Goal: Transaction & Acquisition: Purchase product/service

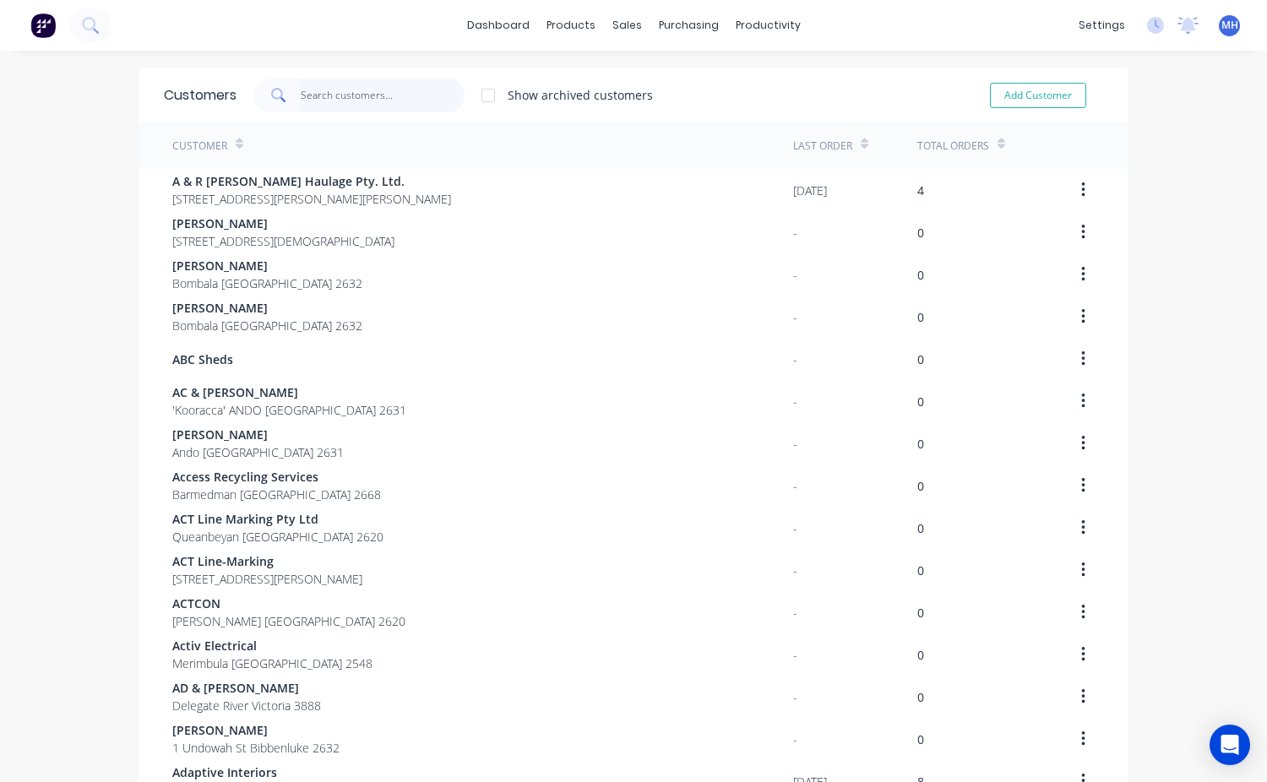
click at [351, 98] on input "text" at bounding box center [383, 96] width 165 height 34
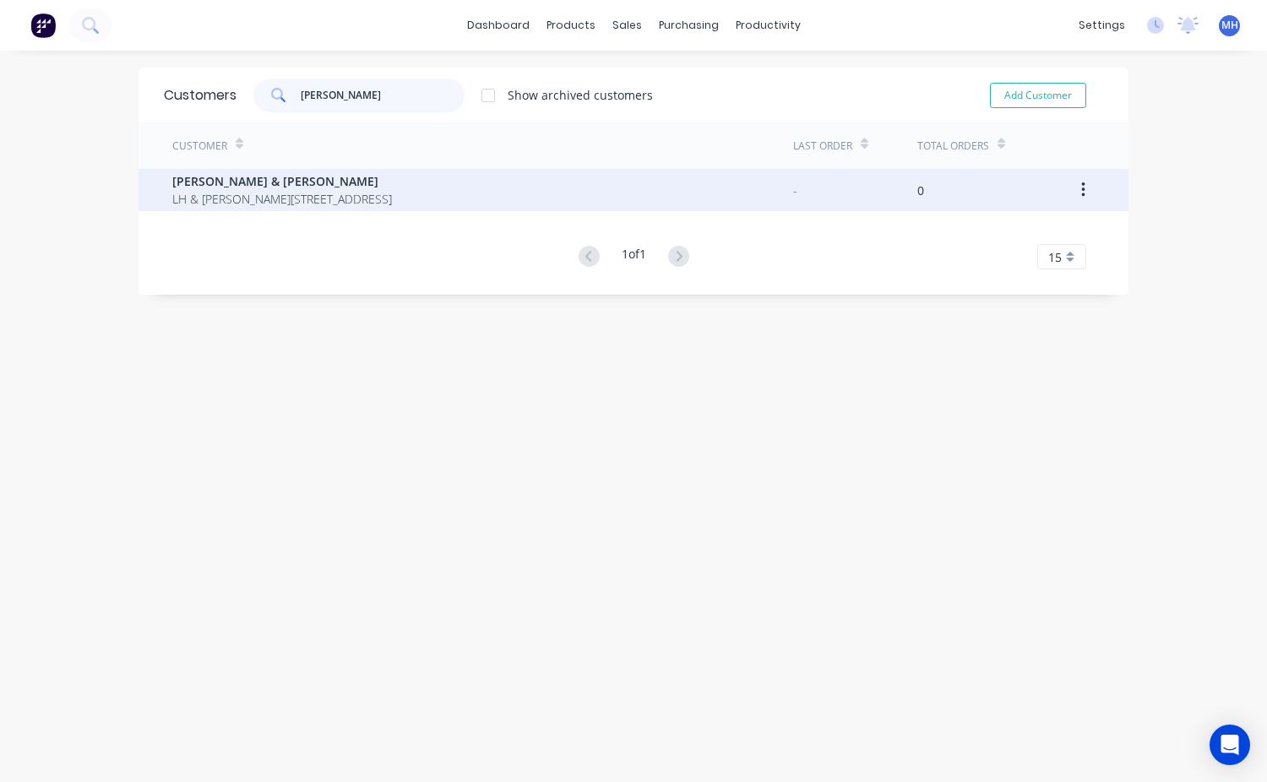
type input "[PERSON_NAME]"
click at [311, 191] on span "LH & [PERSON_NAME][STREET_ADDRESS]" at bounding box center [282, 199] width 220 height 18
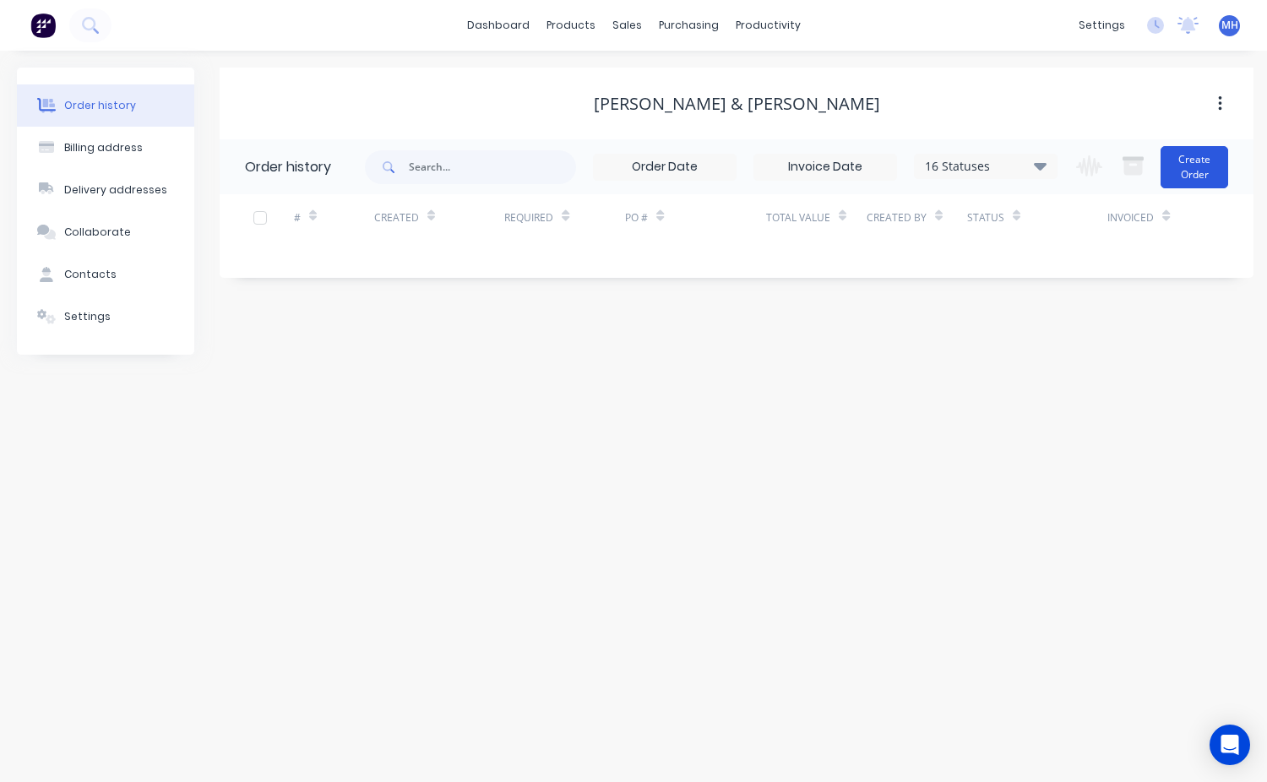
click at [1196, 177] on button "Create Order" at bounding box center [1195, 167] width 68 height 42
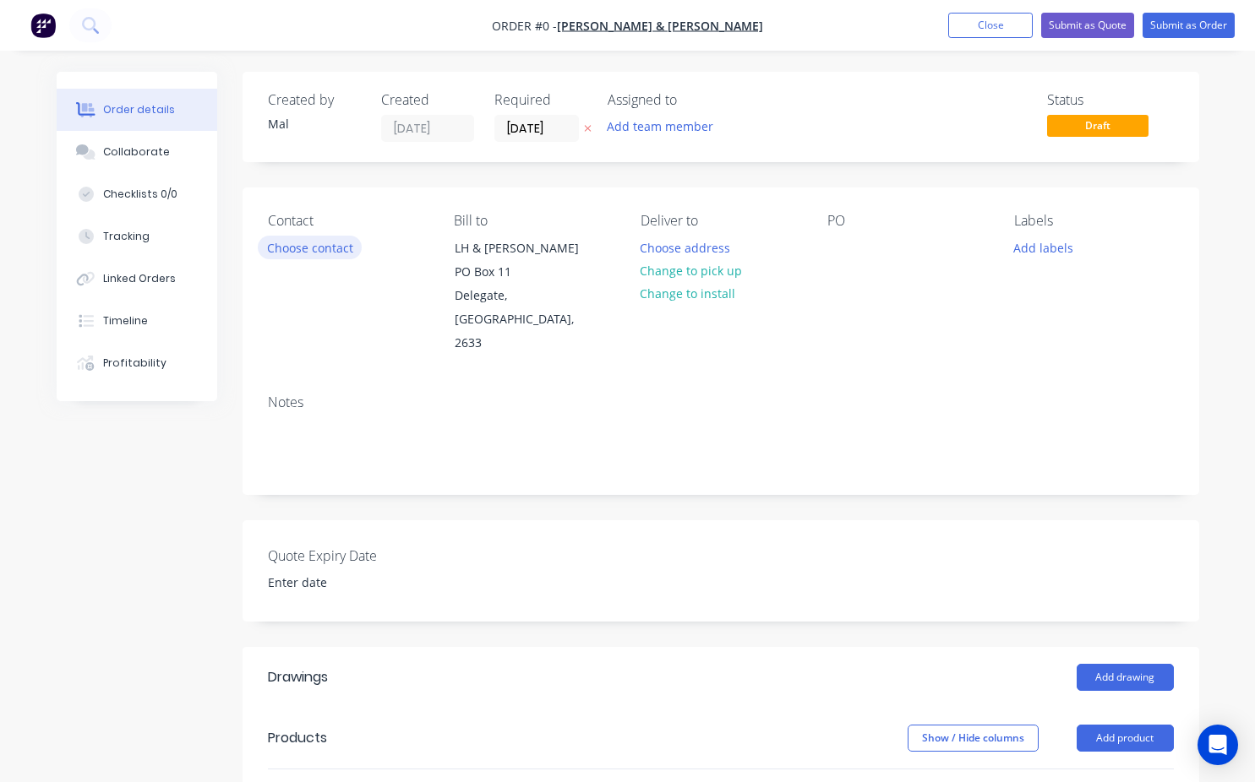
click at [308, 249] on button "Choose contact" at bounding box center [310, 247] width 104 height 23
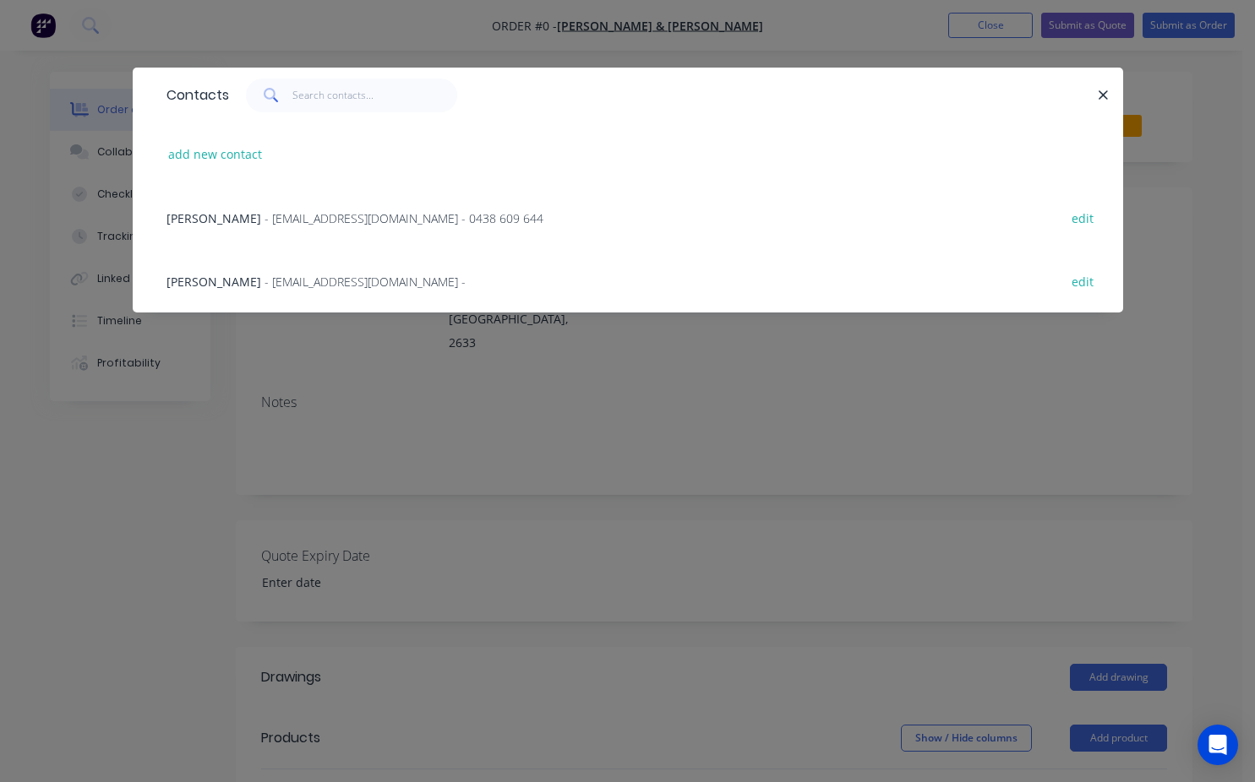
click at [210, 226] on div "[PERSON_NAME] - [EMAIL_ADDRESS][DOMAIN_NAME] - 0438 609 644" at bounding box center [354, 219] width 377 height 18
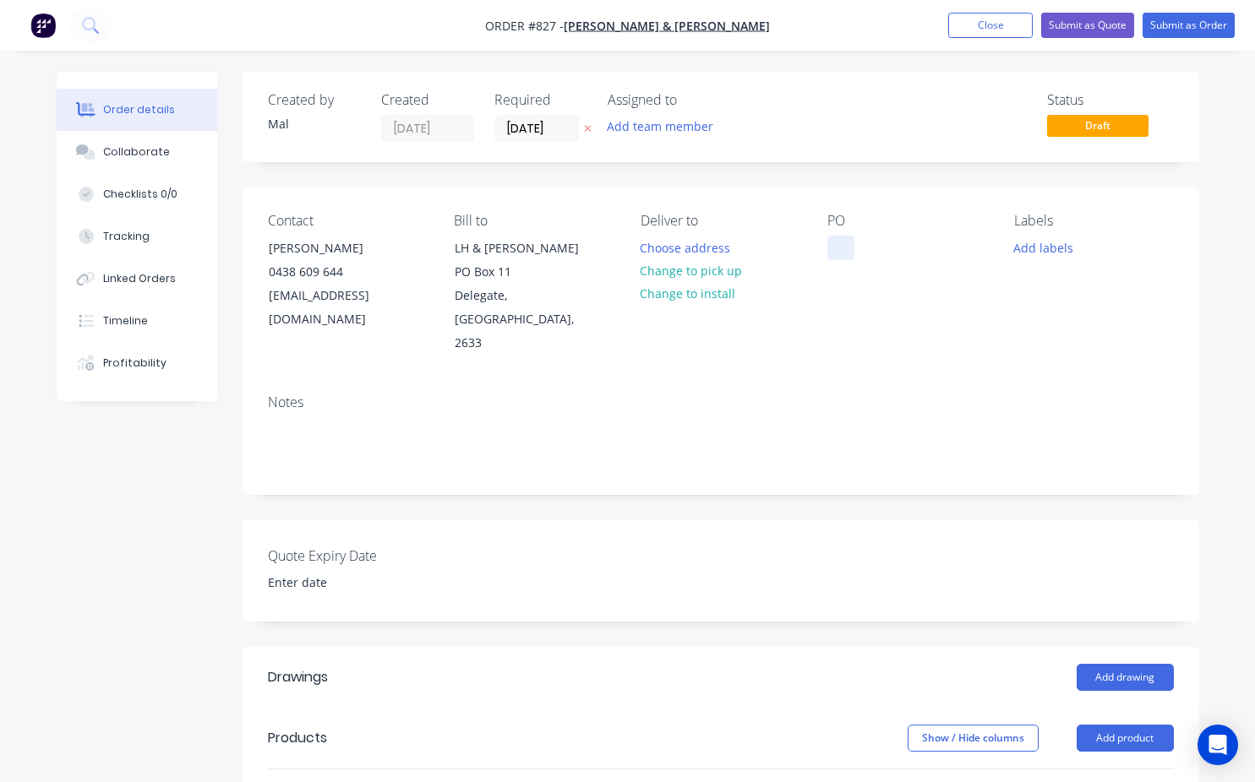
click at [842, 247] on div at bounding box center [840, 248] width 27 height 25
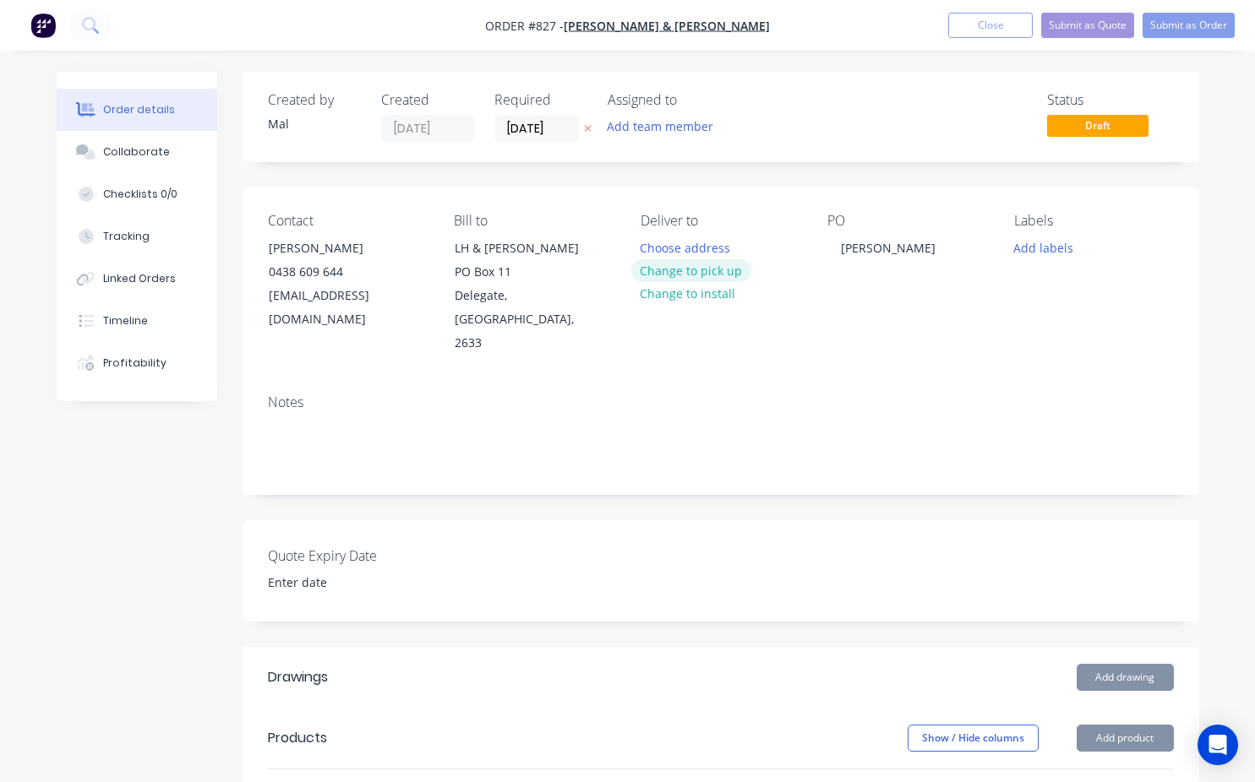
click at [698, 271] on button "Change to pick up" at bounding box center [691, 270] width 120 height 23
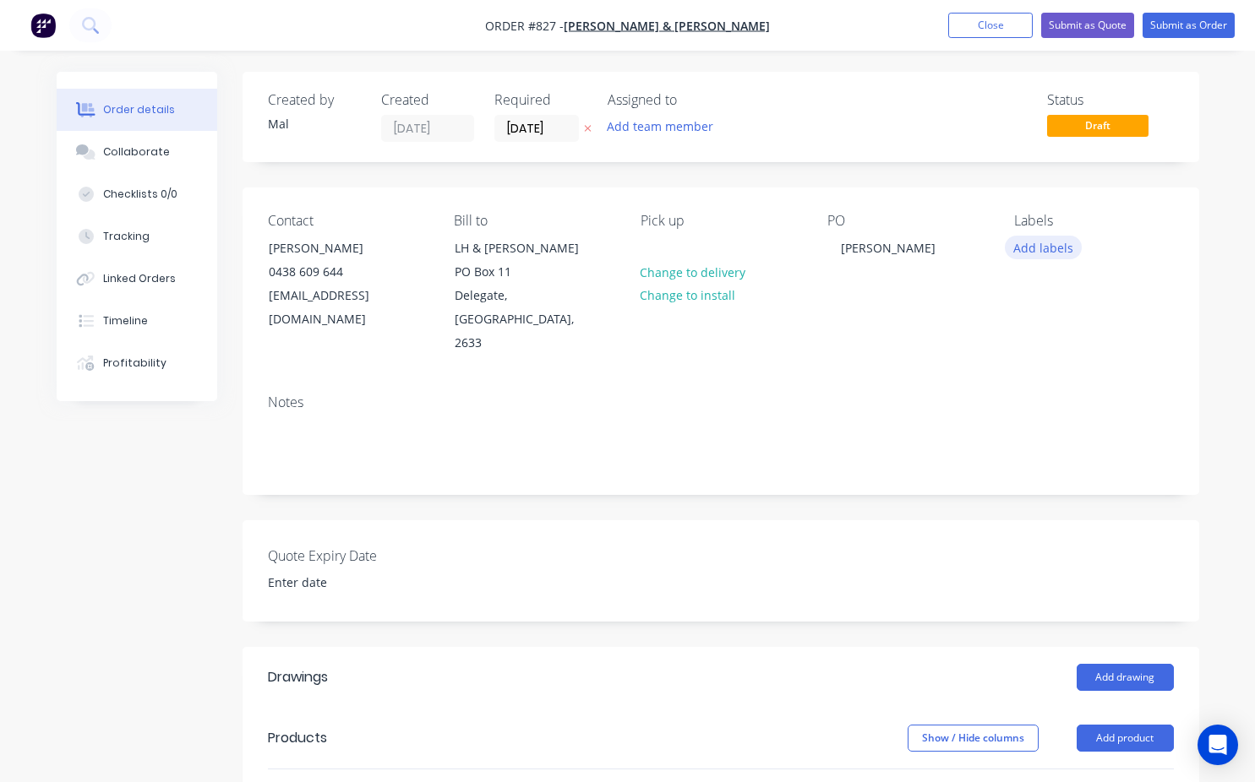
click at [1048, 248] on button "Add labels" at bounding box center [1044, 247] width 78 height 23
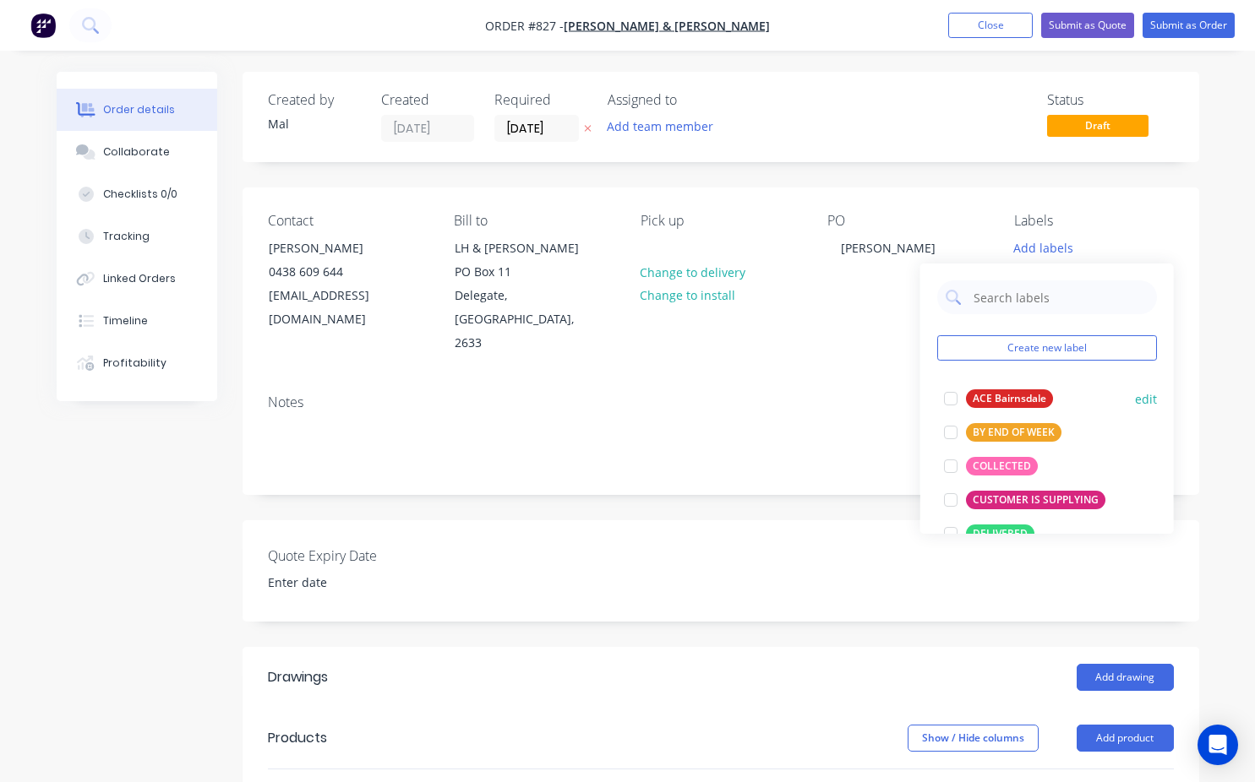
click at [953, 398] on div at bounding box center [951, 399] width 34 height 34
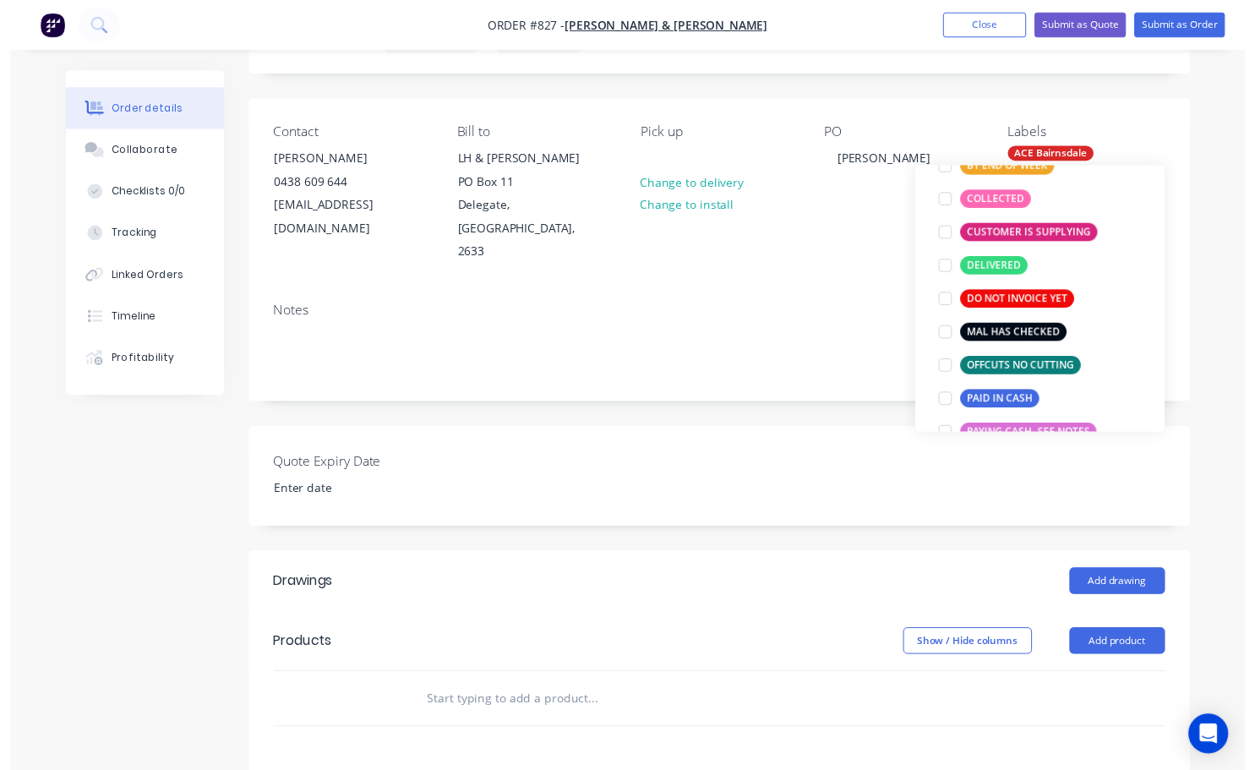
scroll to position [169, 0]
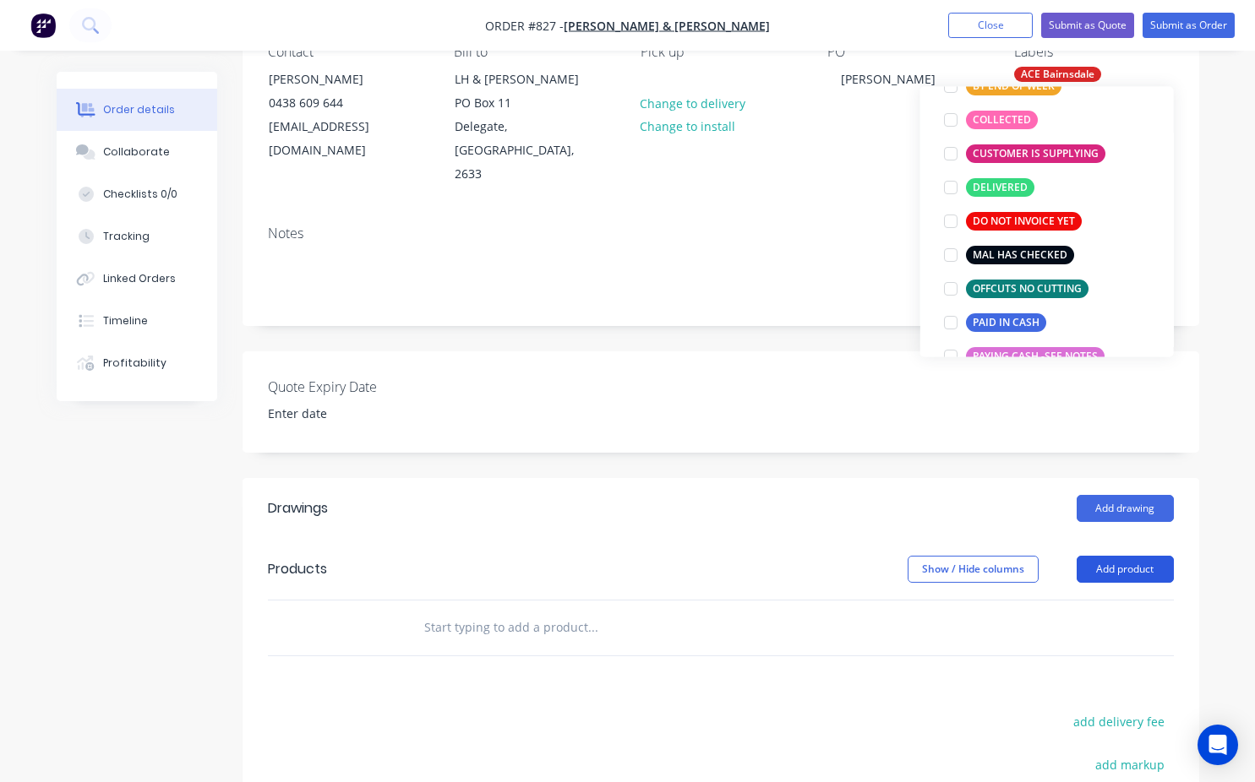
click at [1112, 556] on button "Add product" at bounding box center [1124, 569] width 97 height 27
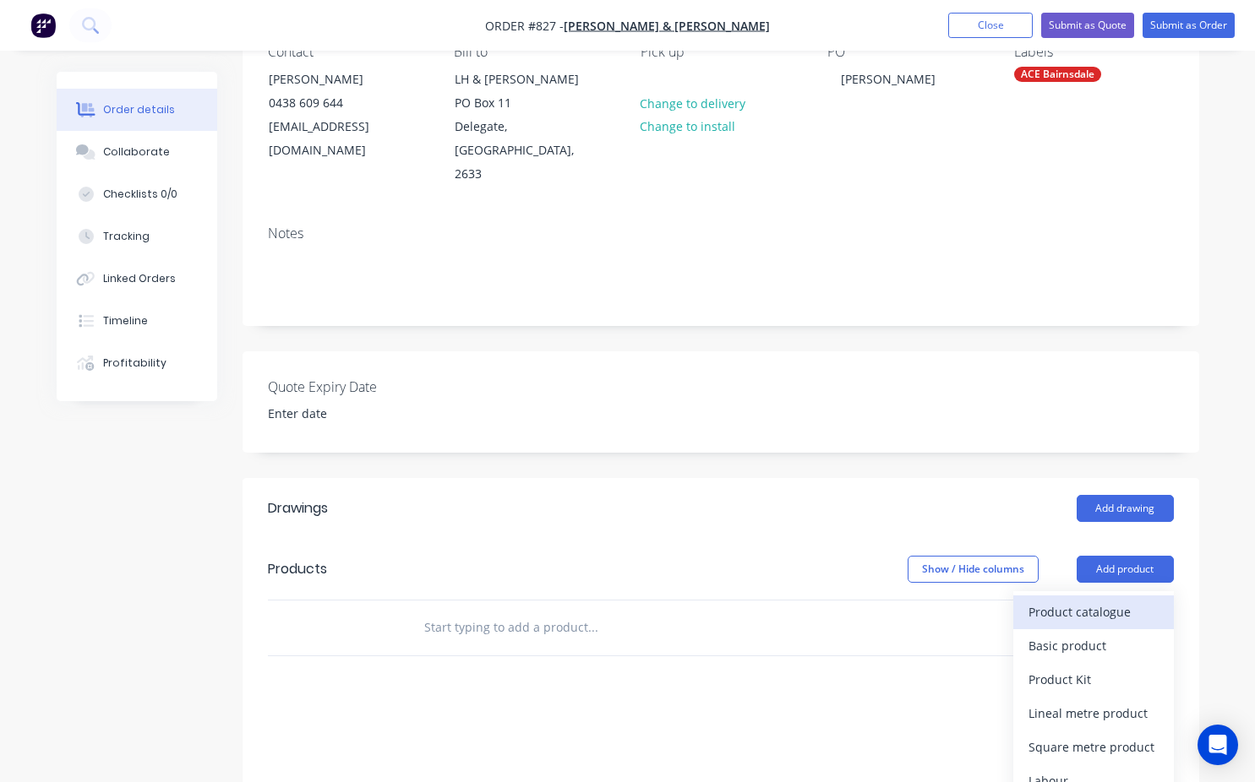
click at [1109, 600] on div "Product catalogue" at bounding box center [1093, 612] width 130 height 25
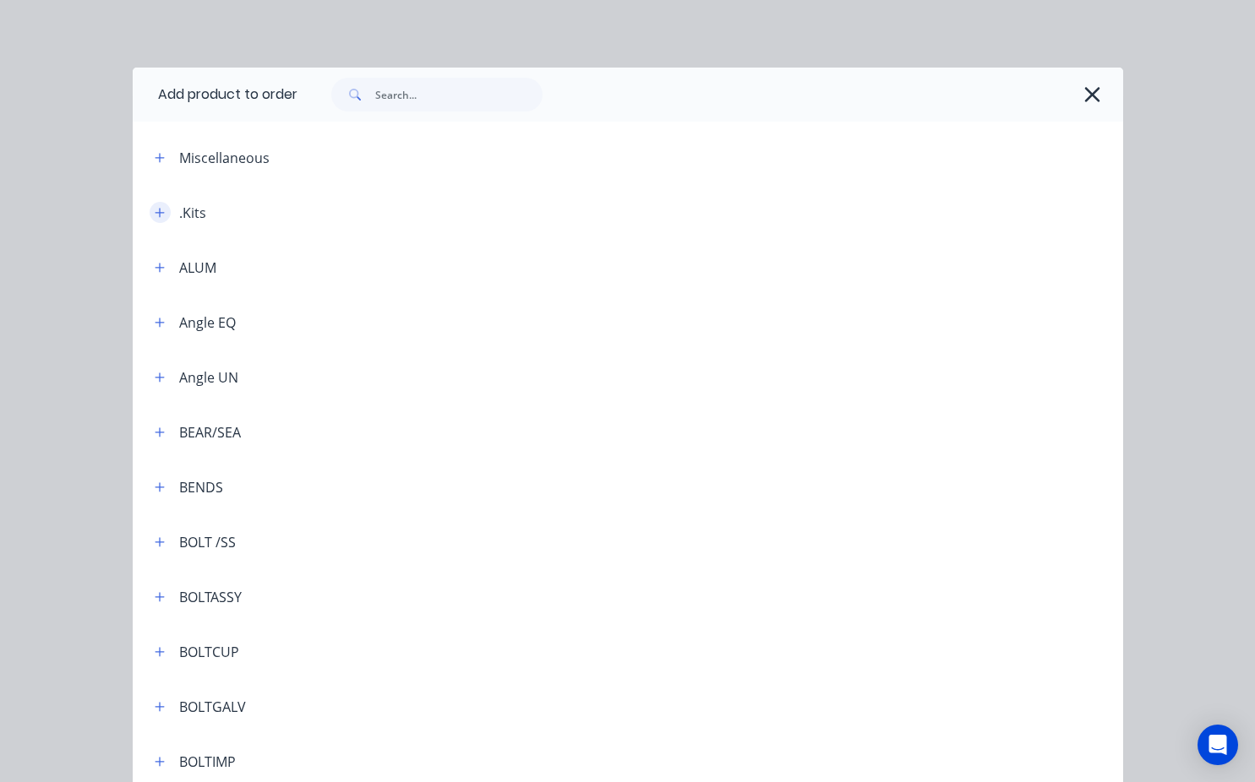
click at [163, 210] on button "button" at bounding box center [160, 212] width 21 height 21
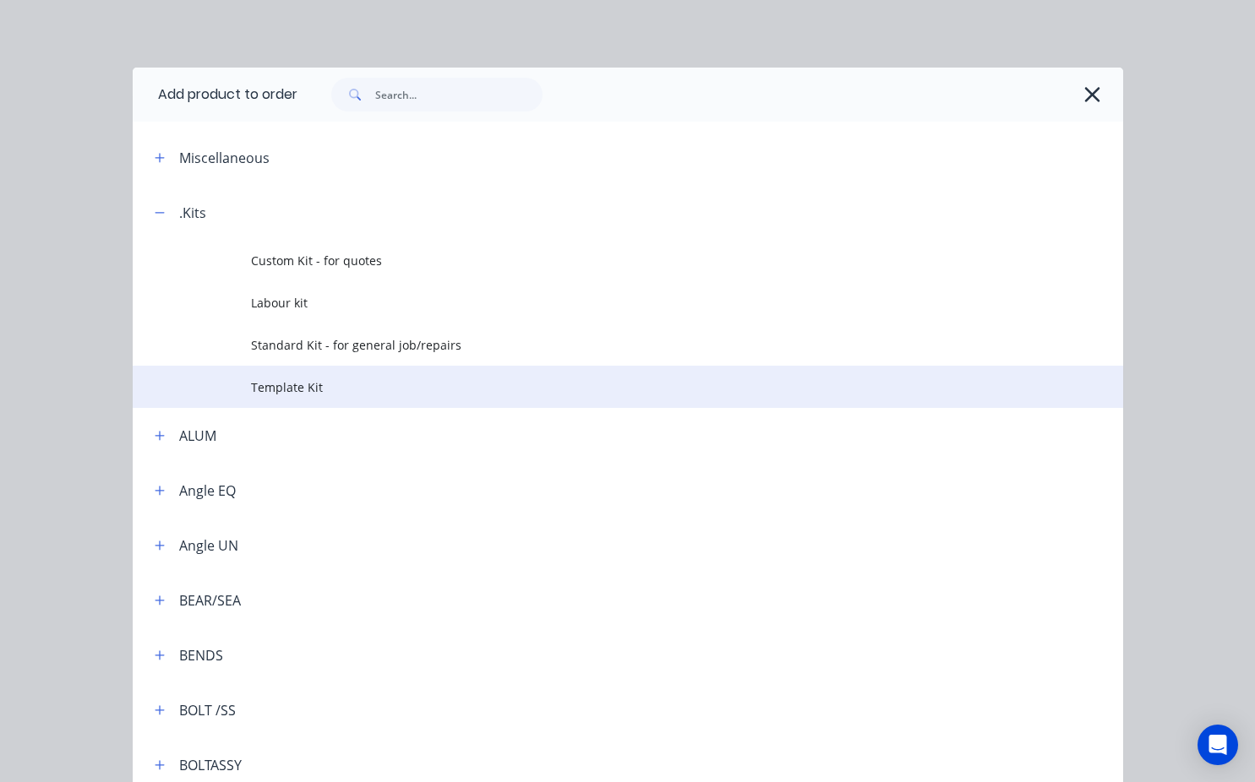
click at [278, 400] on td "Template Kit" at bounding box center [686, 387] width 871 height 42
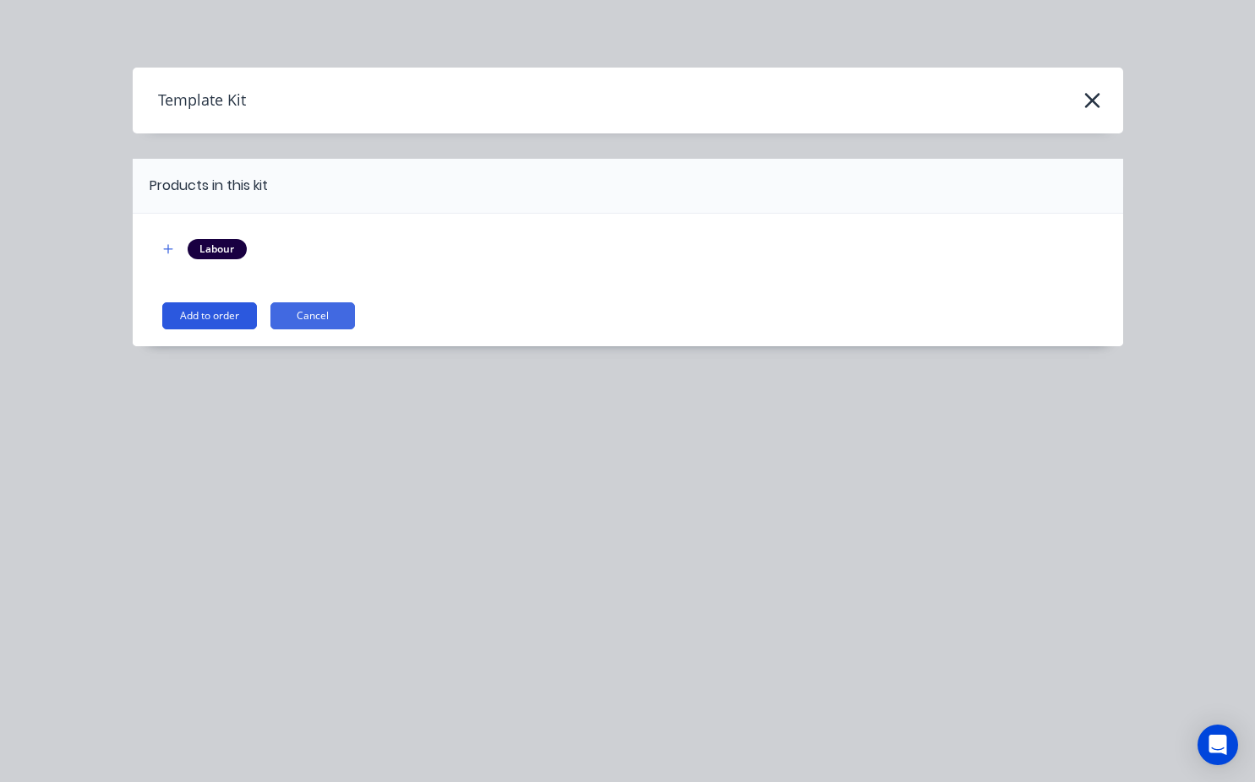
click at [195, 318] on button "Add to order" at bounding box center [209, 315] width 95 height 27
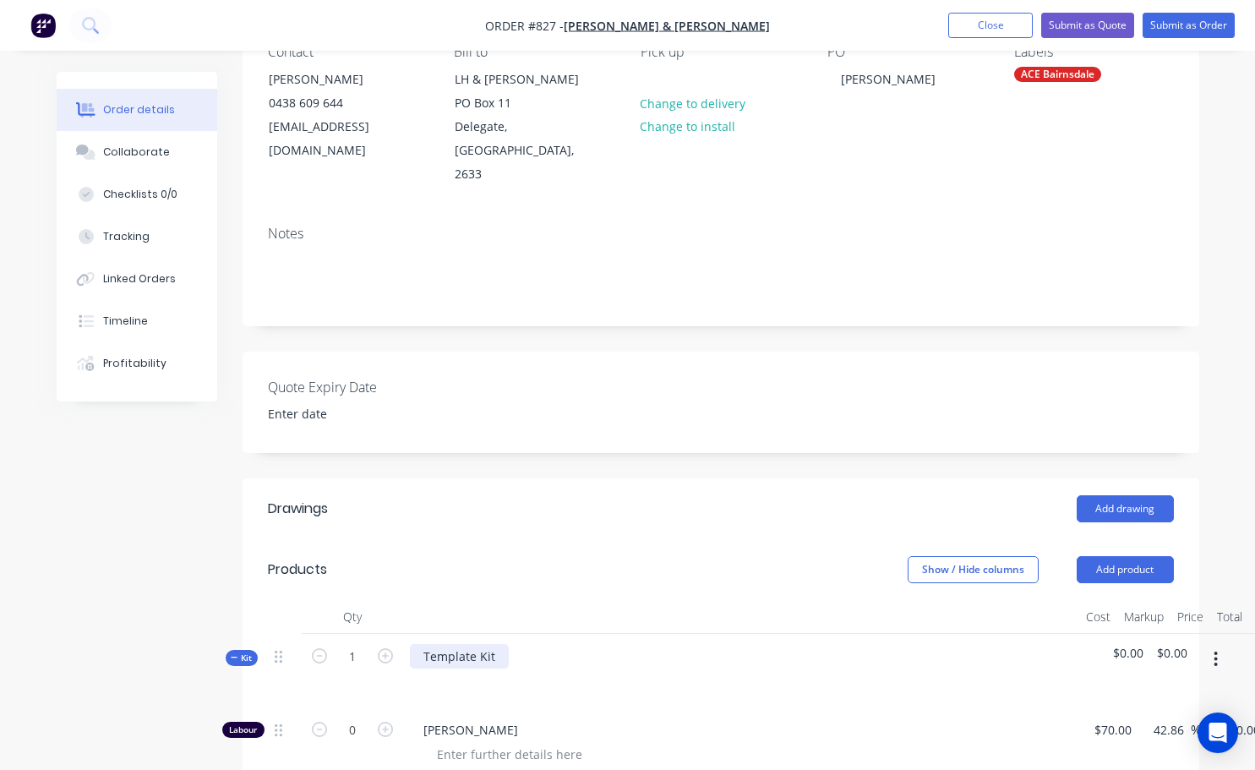
click at [496, 644] on div "Template Kit" at bounding box center [459, 656] width 99 height 25
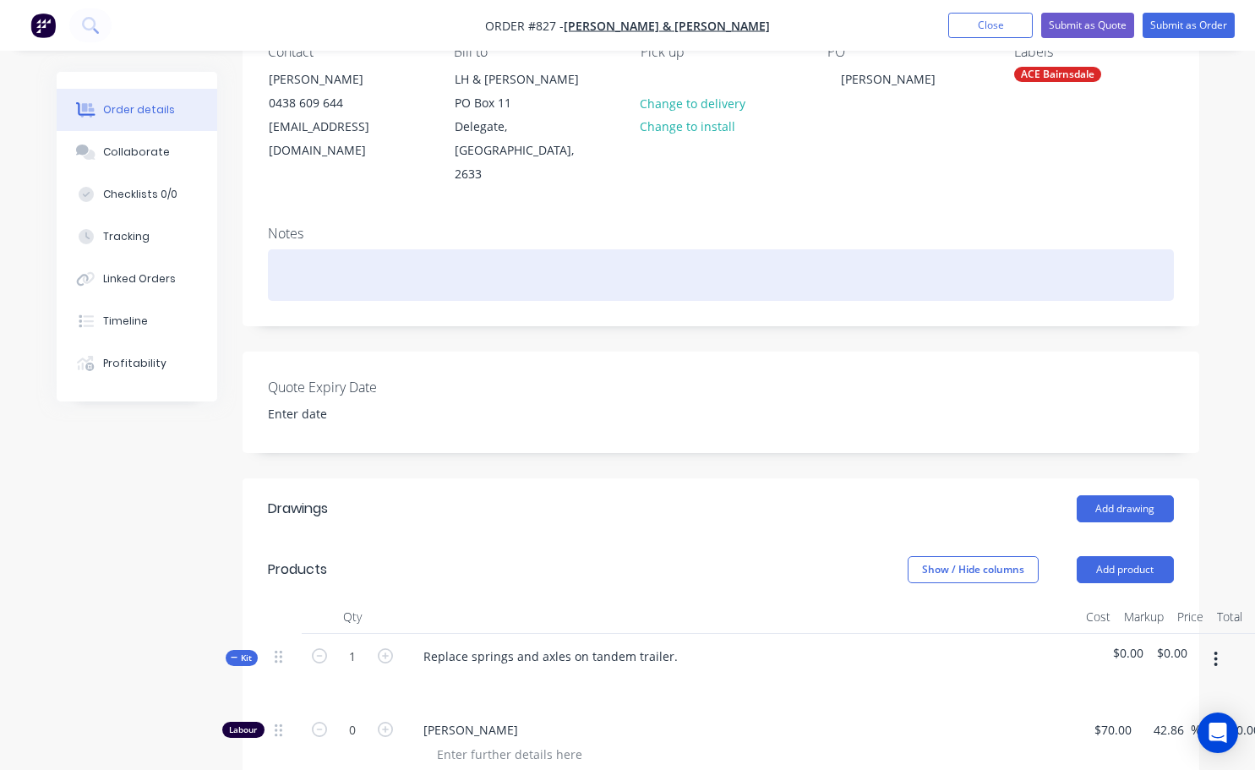
click at [292, 249] on div at bounding box center [721, 275] width 906 height 52
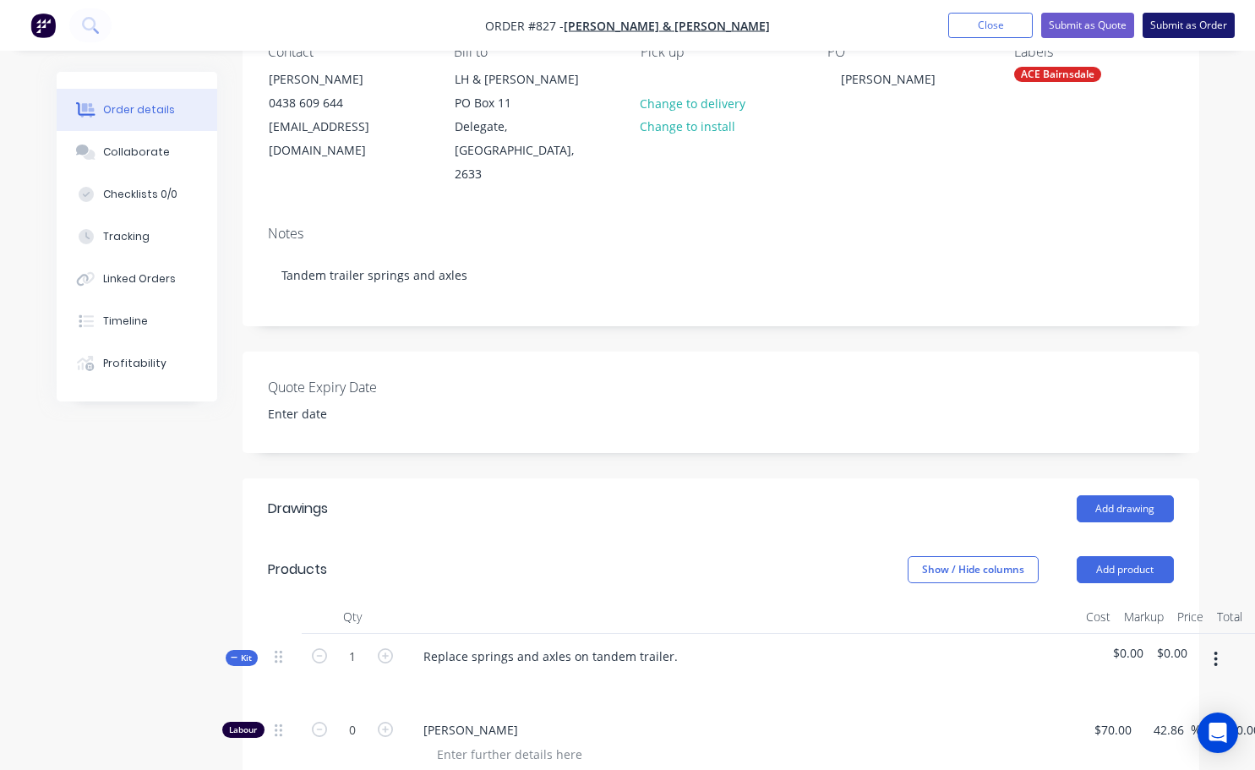
click at [1212, 30] on button "Submit as Order" at bounding box center [1188, 25] width 92 height 25
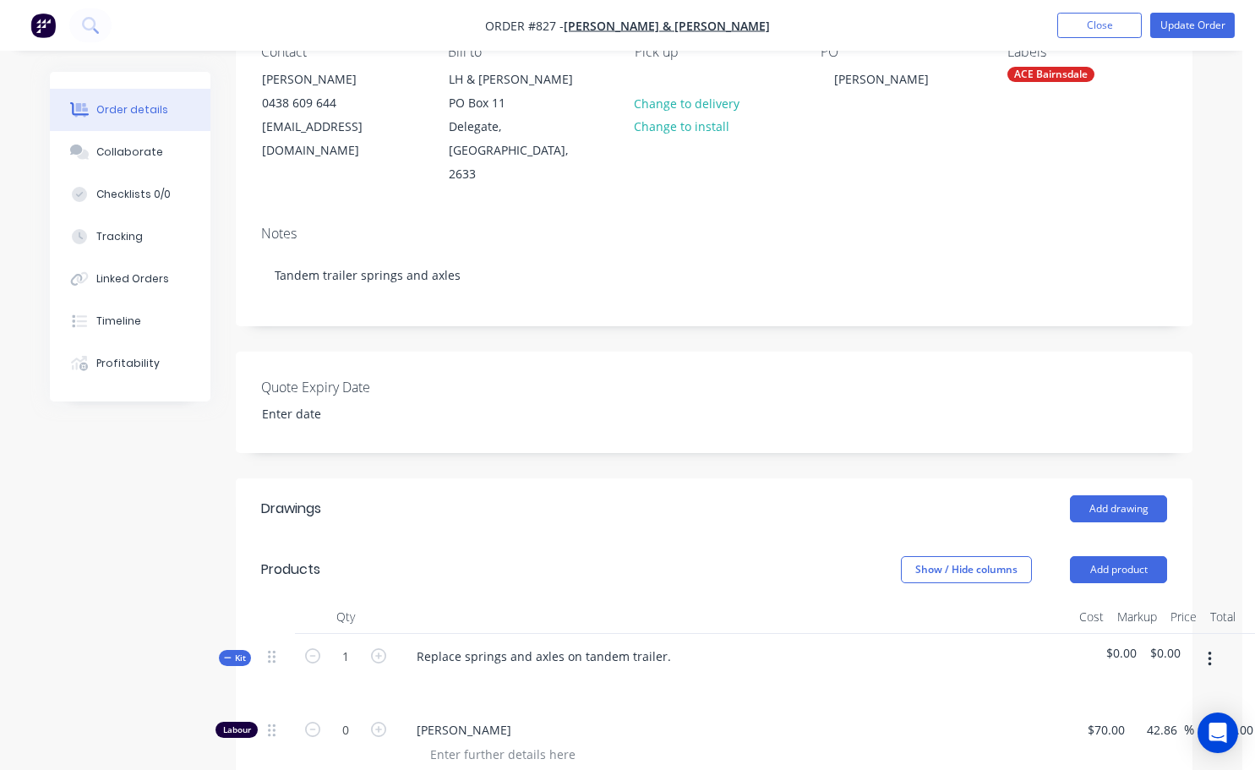
scroll to position [0, 0]
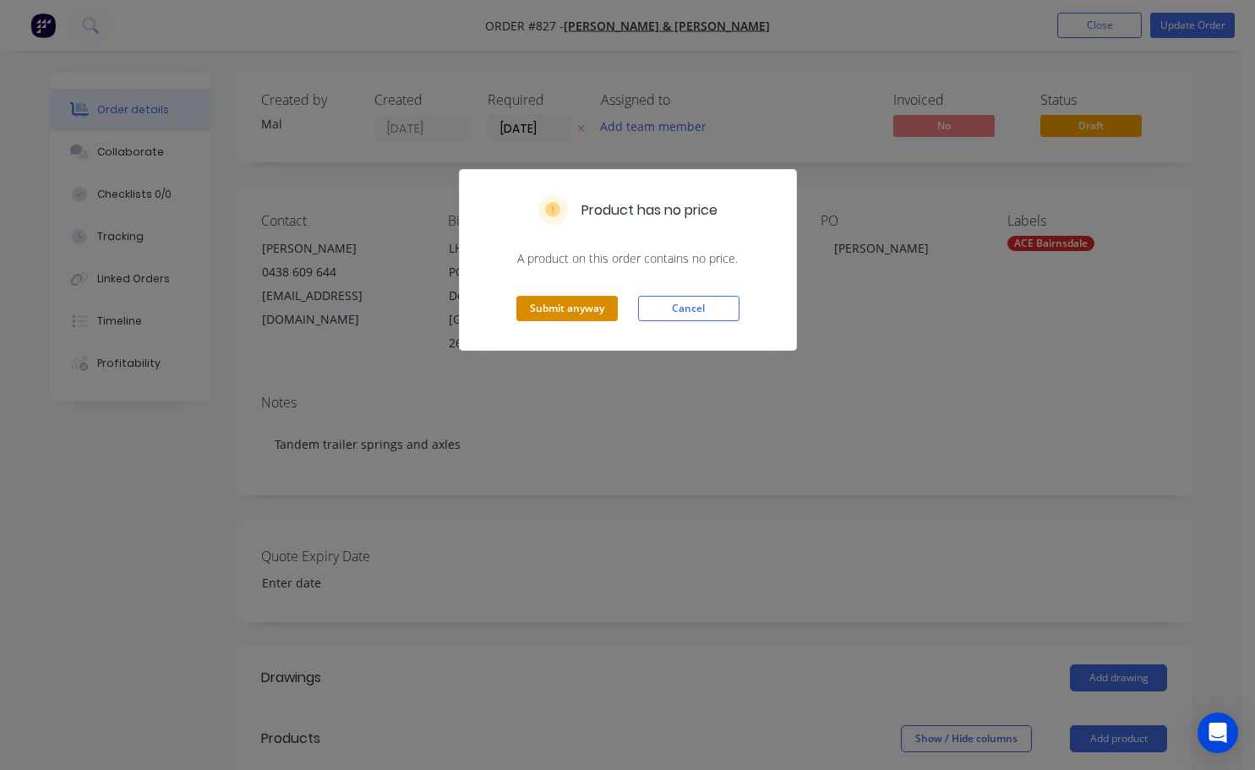
click at [577, 303] on button "Submit anyway" at bounding box center [566, 308] width 101 height 25
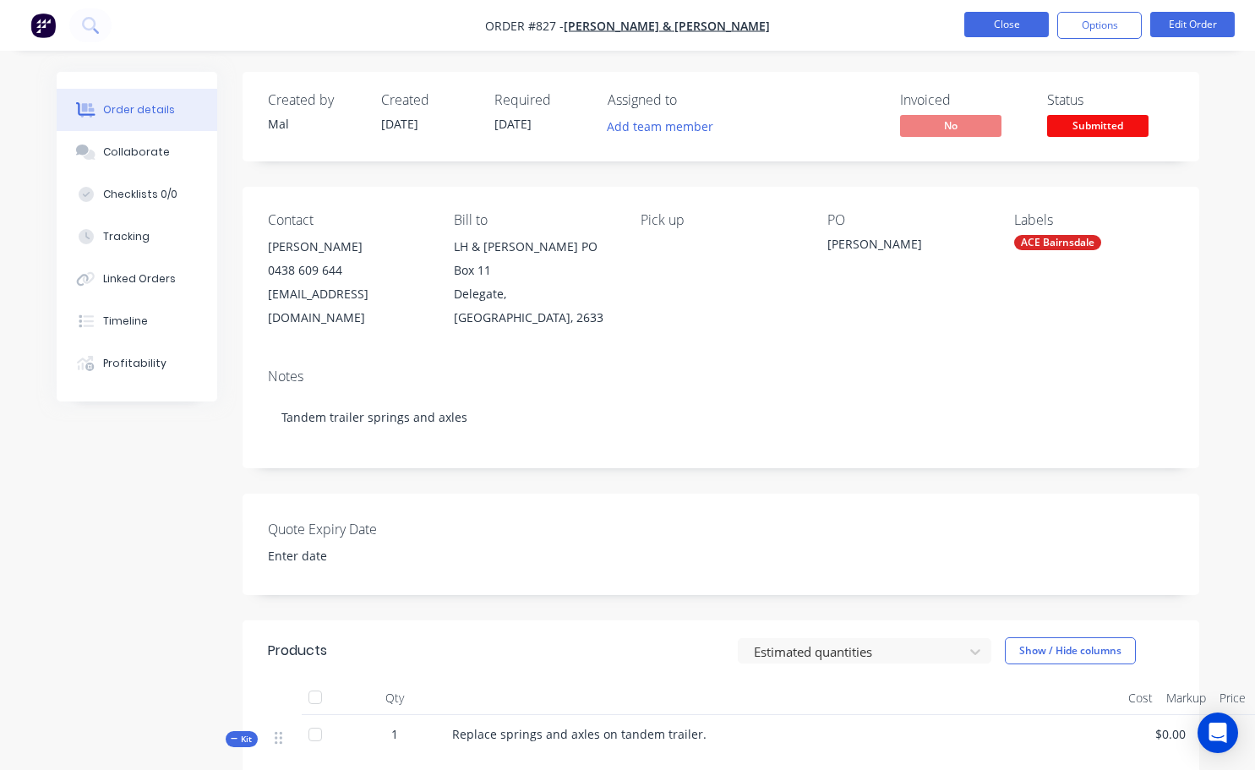
click at [992, 25] on button "Close" at bounding box center [1006, 24] width 84 height 25
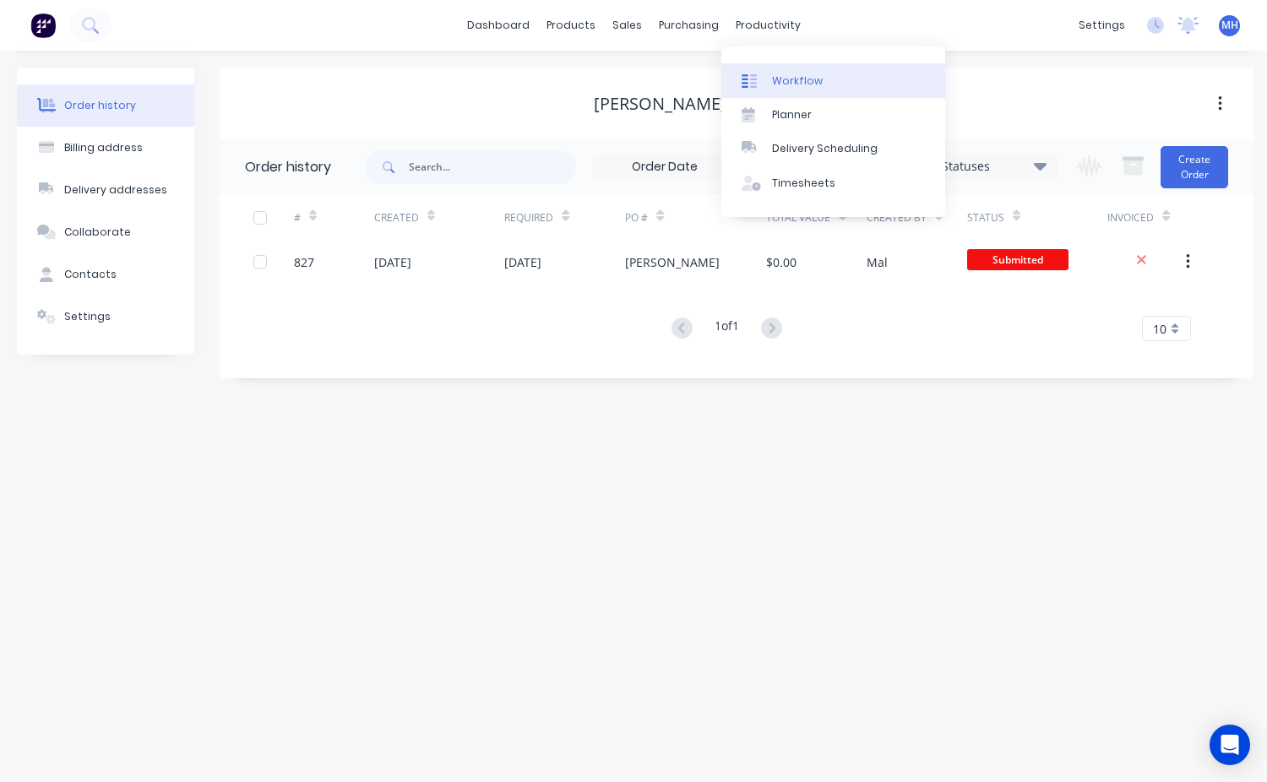
click at [761, 88] on div at bounding box center [754, 81] width 25 height 15
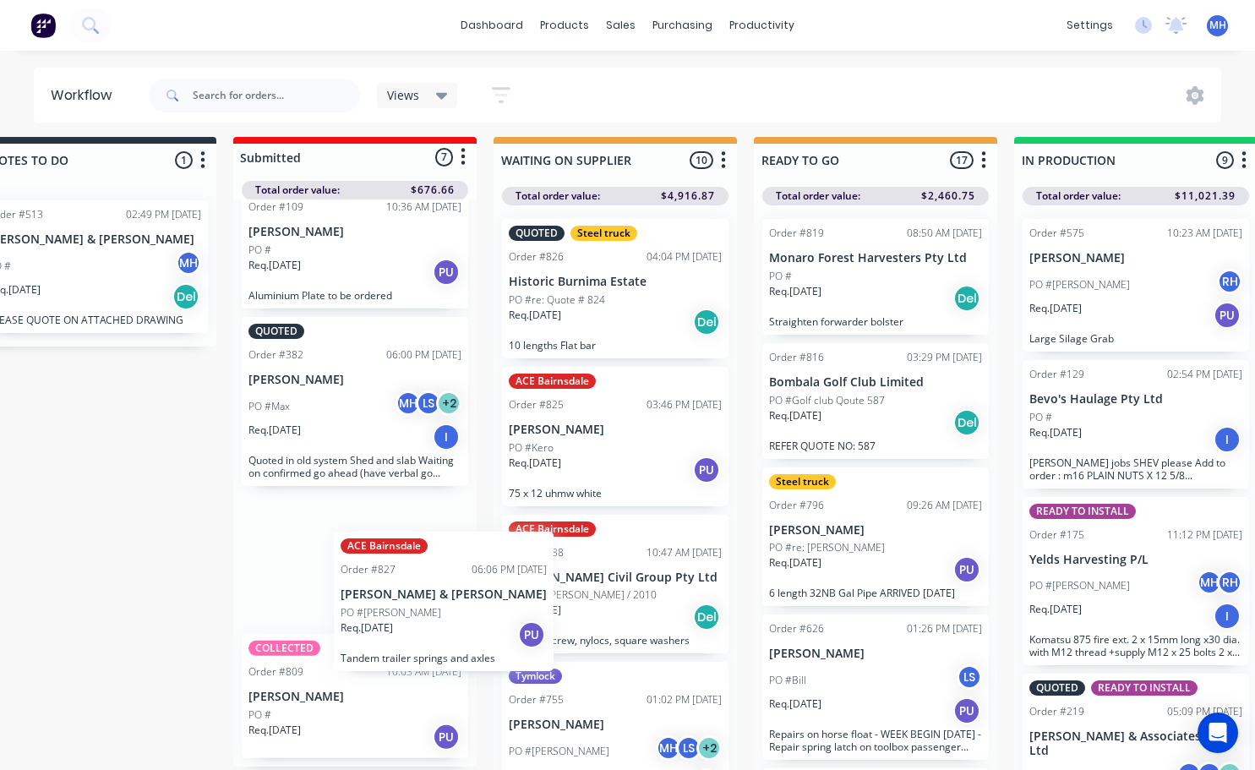
scroll to position [14, 63]
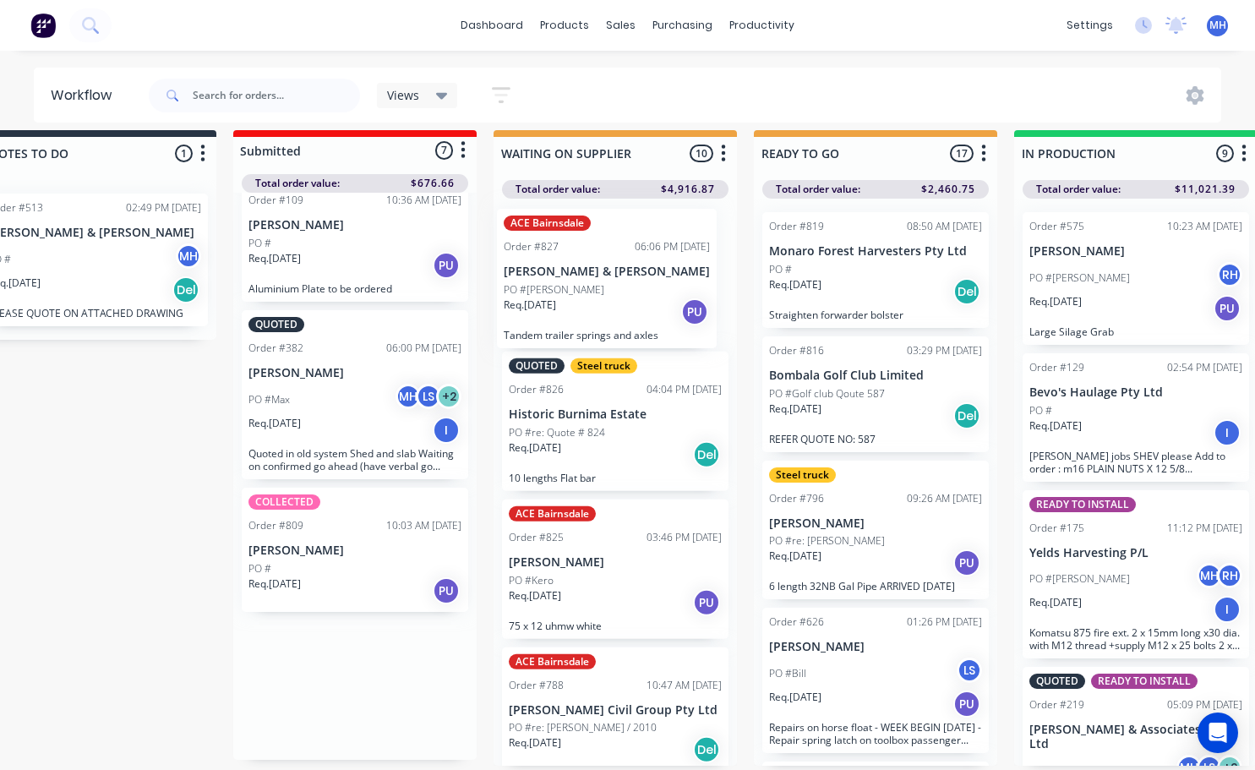
drag, startPoint x: 335, startPoint y: 712, endPoint x: 597, endPoint y: 276, distance: 508.6
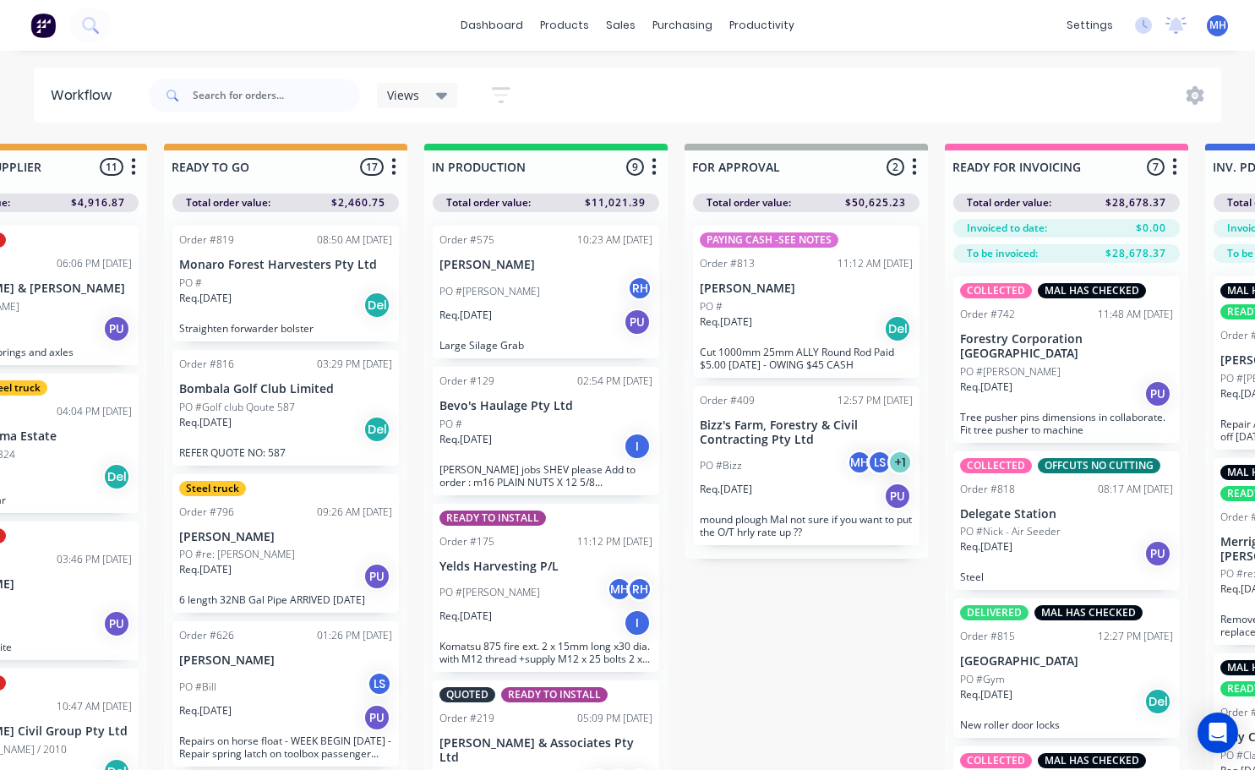
scroll to position [0, 661]
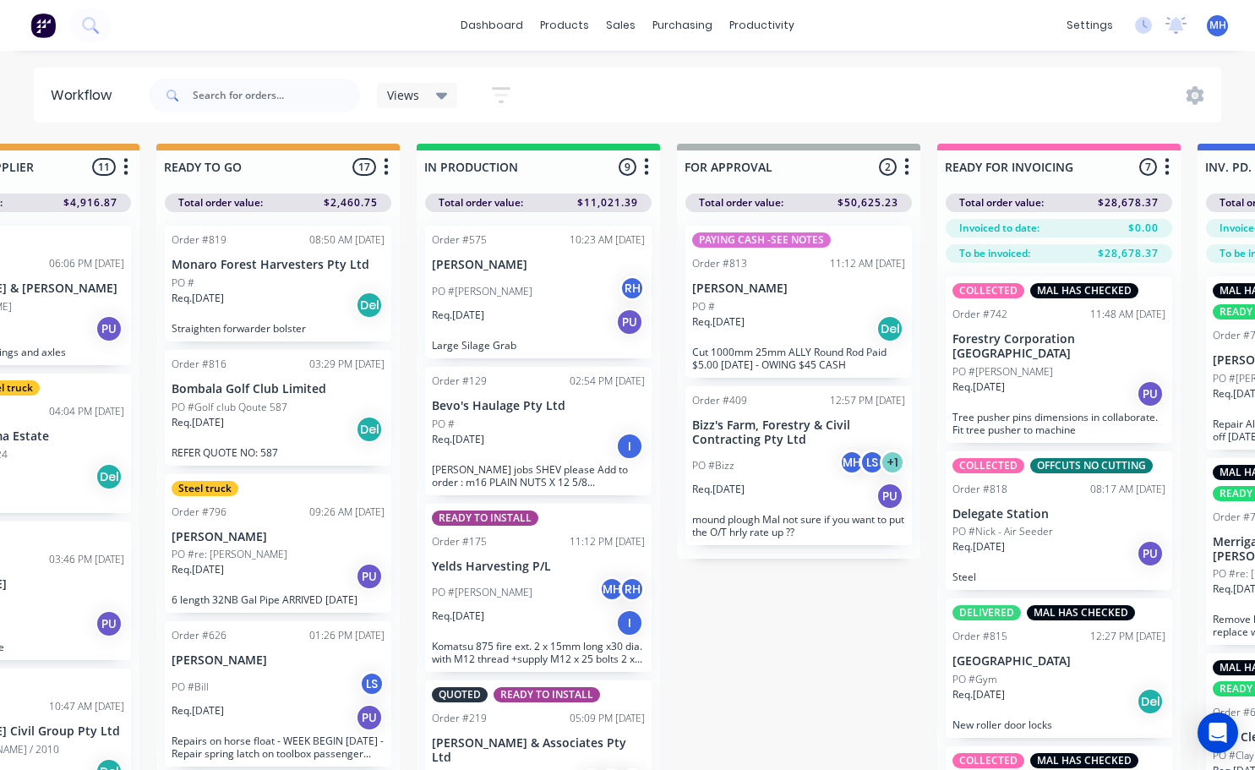
click at [1218, 30] on span "MH" at bounding box center [1217, 25] width 17 height 15
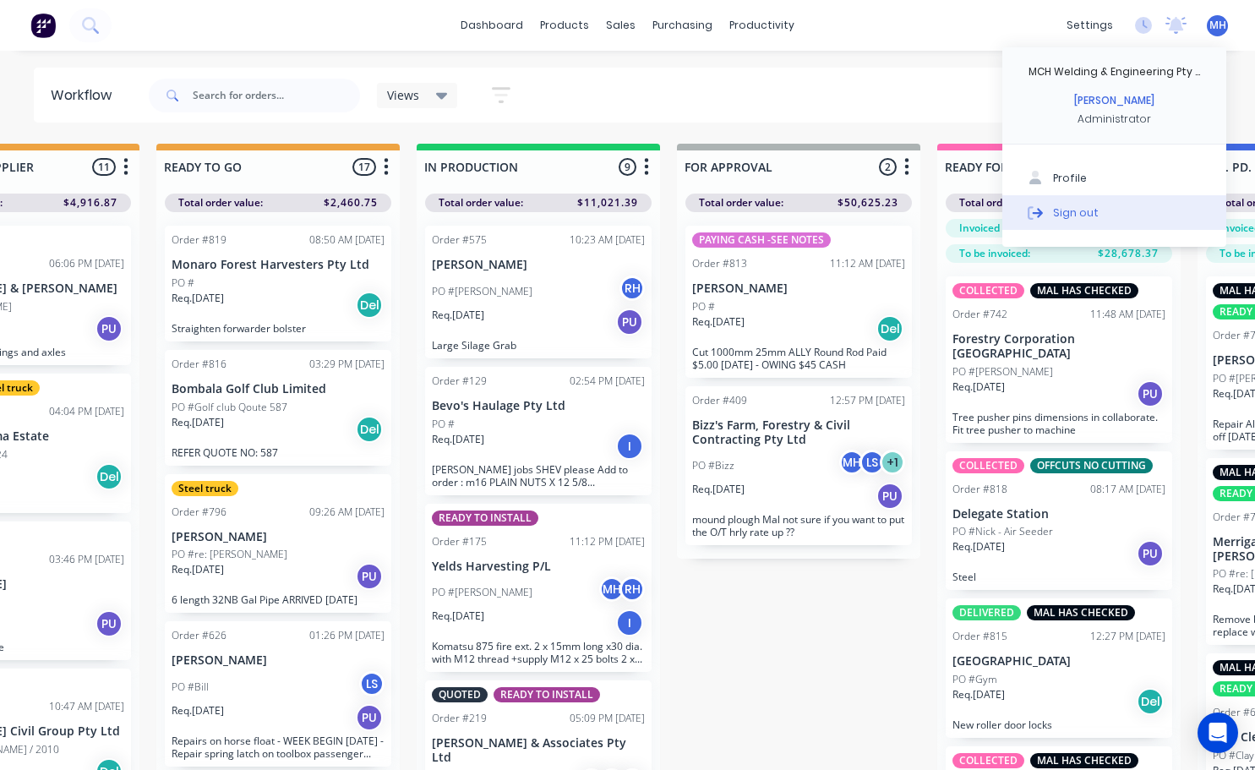
click at [1082, 225] on button "Sign out" at bounding box center [1114, 212] width 224 height 34
